Goal: Task Accomplishment & Management: Manage account settings

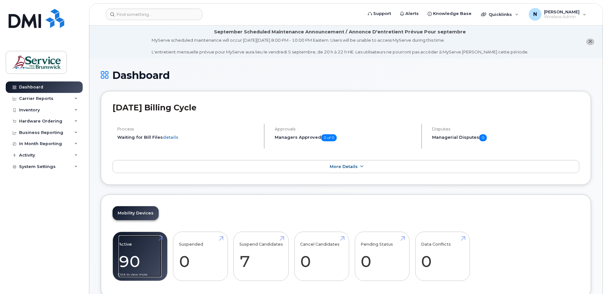
click at [131, 252] on link "Active 90" at bounding box center [140, 256] width 43 height 42
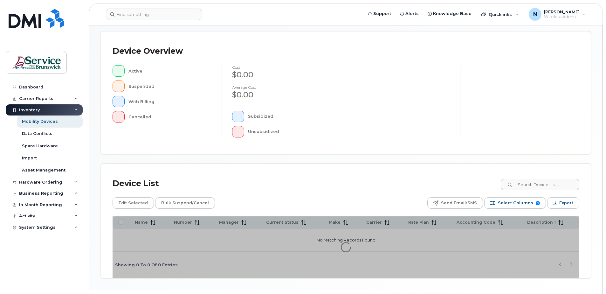
scroll to position [143, 0]
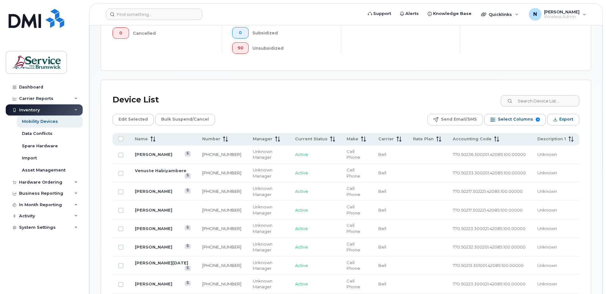
scroll to position [271, 0]
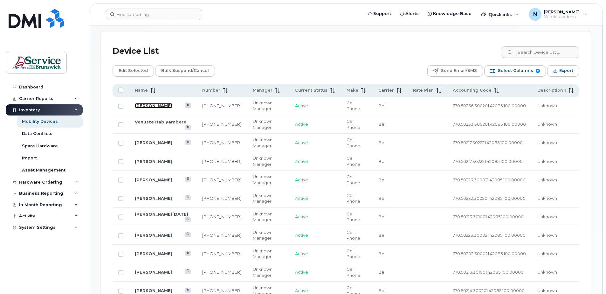
click at [143, 104] on link "[PERSON_NAME]" at bounding box center [154, 105] width 38 height 5
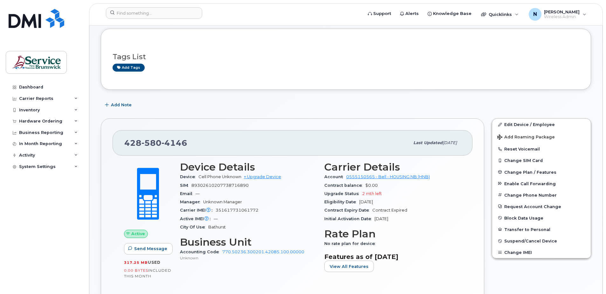
scroll to position [127, 0]
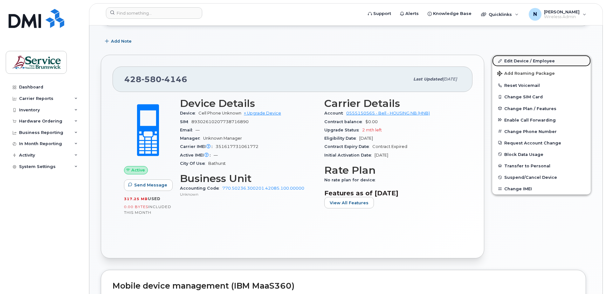
click at [552, 58] on link "Edit Device / Employee" at bounding box center [541, 60] width 99 height 11
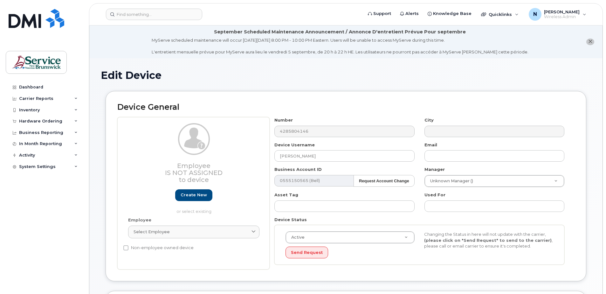
select select "35644330"
click at [581, 16] on div "N Nicole Bianchi Wireless Admin" at bounding box center [557, 14] width 66 height 13
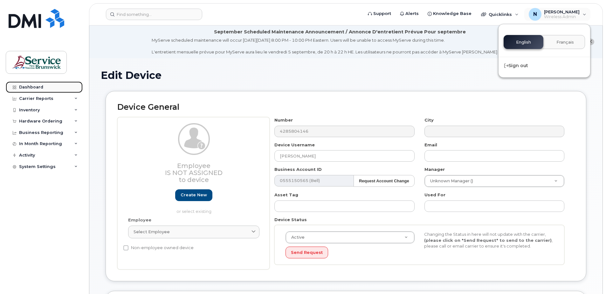
click at [28, 88] on div "Dashboard" at bounding box center [31, 87] width 24 height 5
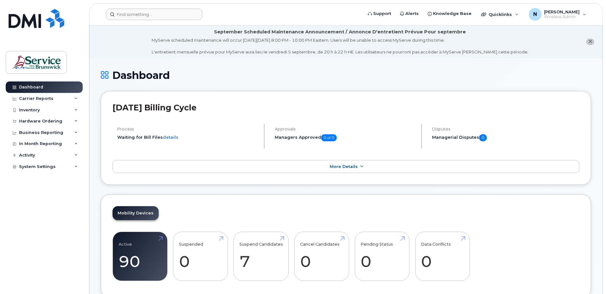
drag, startPoint x: 154, startPoint y: 20, endPoint x: 153, endPoint y: 17, distance: 3.6
click at [153, 17] on header "Support Alerts Knowledge Base Quicklinks Suspend / Cancel Device Change SIM Car…" at bounding box center [346, 14] width 514 height 22
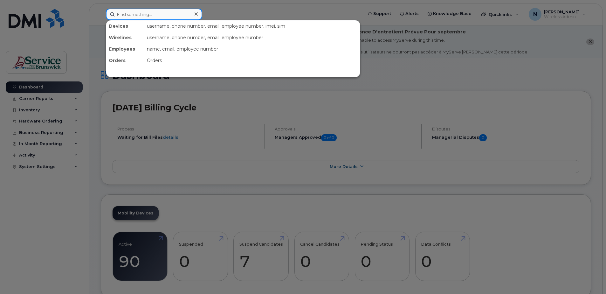
click at [152, 16] on input at bounding box center [154, 14] width 96 height 11
click at [161, 12] on input at bounding box center [154, 14] width 96 height 11
click at [266, 40] on div "username, phone number, email, employee number" at bounding box center [252, 37] width 216 height 11
click at [155, 12] on input at bounding box center [154, 14] width 96 height 11
paste input "5069534318"
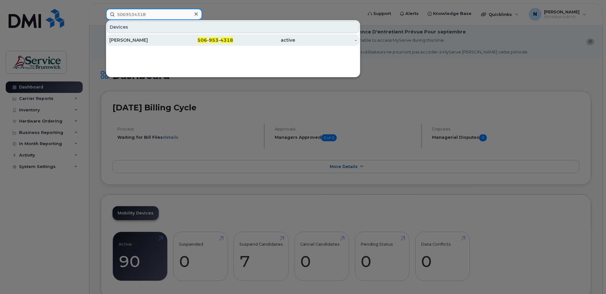
type input "5069534318"
click at [126, 38] on div "Stefanie Kosarczyn" at bounding box center [140, 40] width 62 height 6
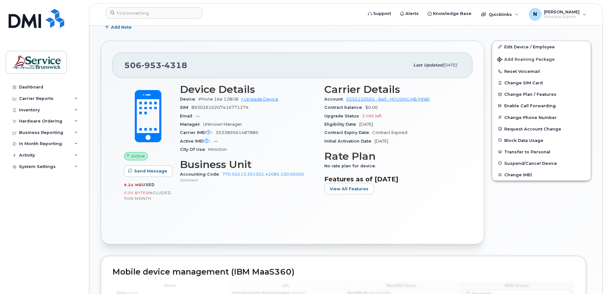
scroll to position [160, 0]
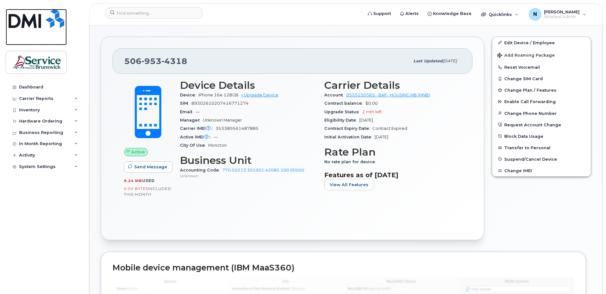
click at [34, 17] on img at bounding box center [37, 18] width 56 height 19
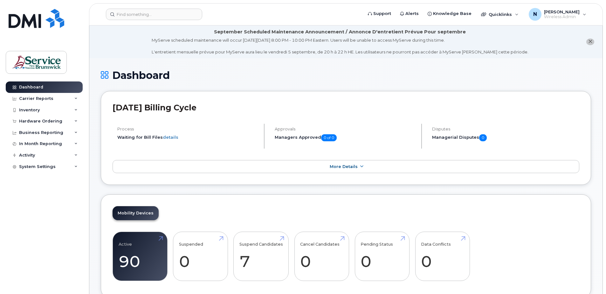
drag, startPoint x: 0, startPoint y: 0, endPoint x: 43, endPoint y: 216, distance: 220.2
click at [44, 216] on div "Dashboard Carrier Reports Monthly Billing Data Daily Data Pooling Data Behavior…" at bounding box center [45, 182] width 79 height 203
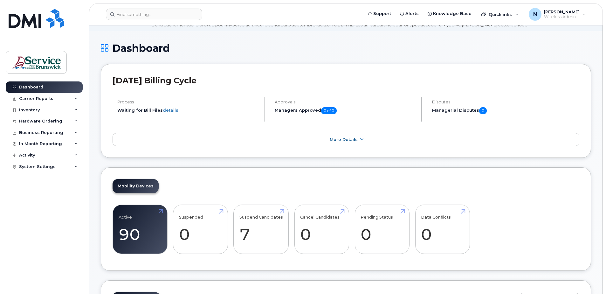
scroll to position [64, 0]
